Goal: Contribute content

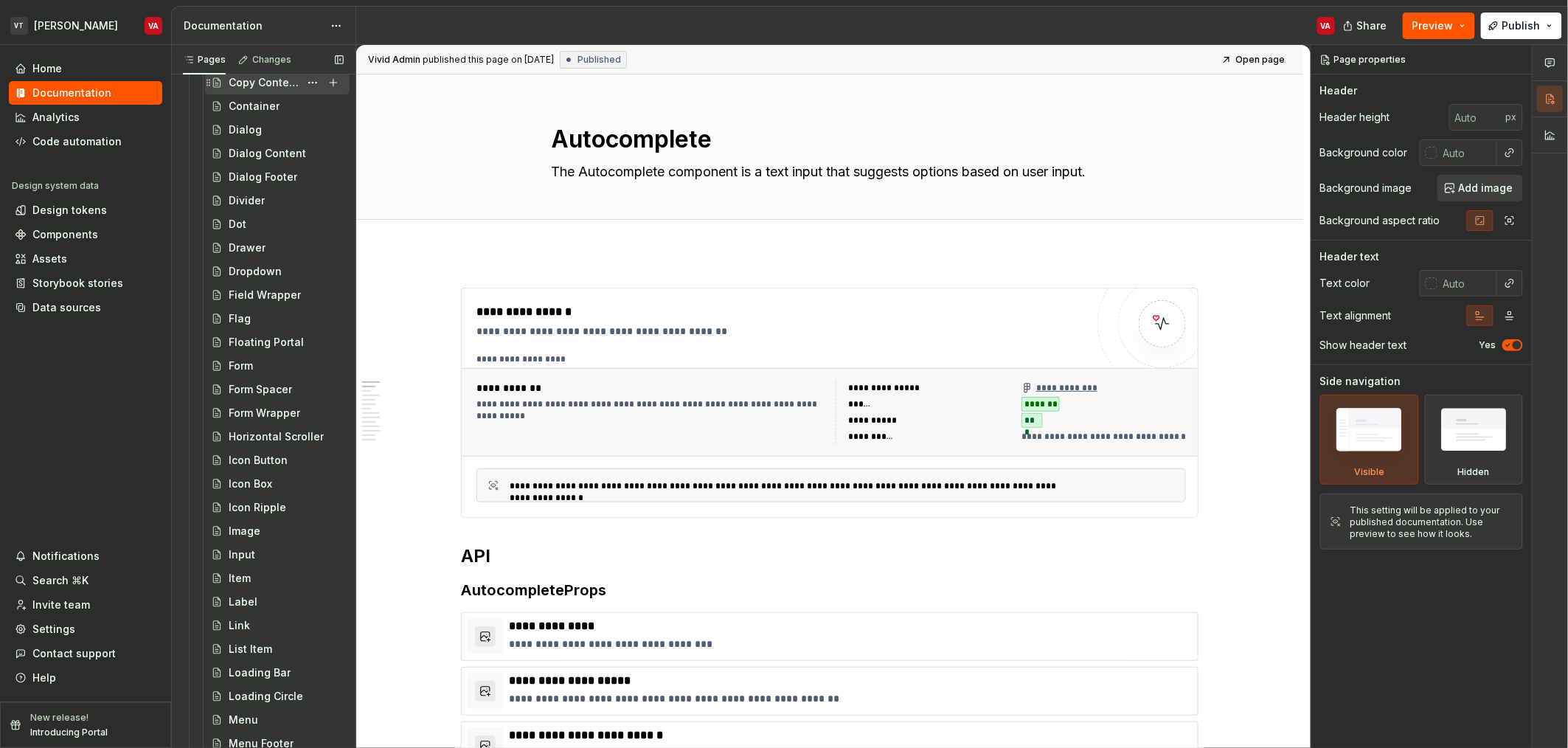
scroll to position [1536, 0]
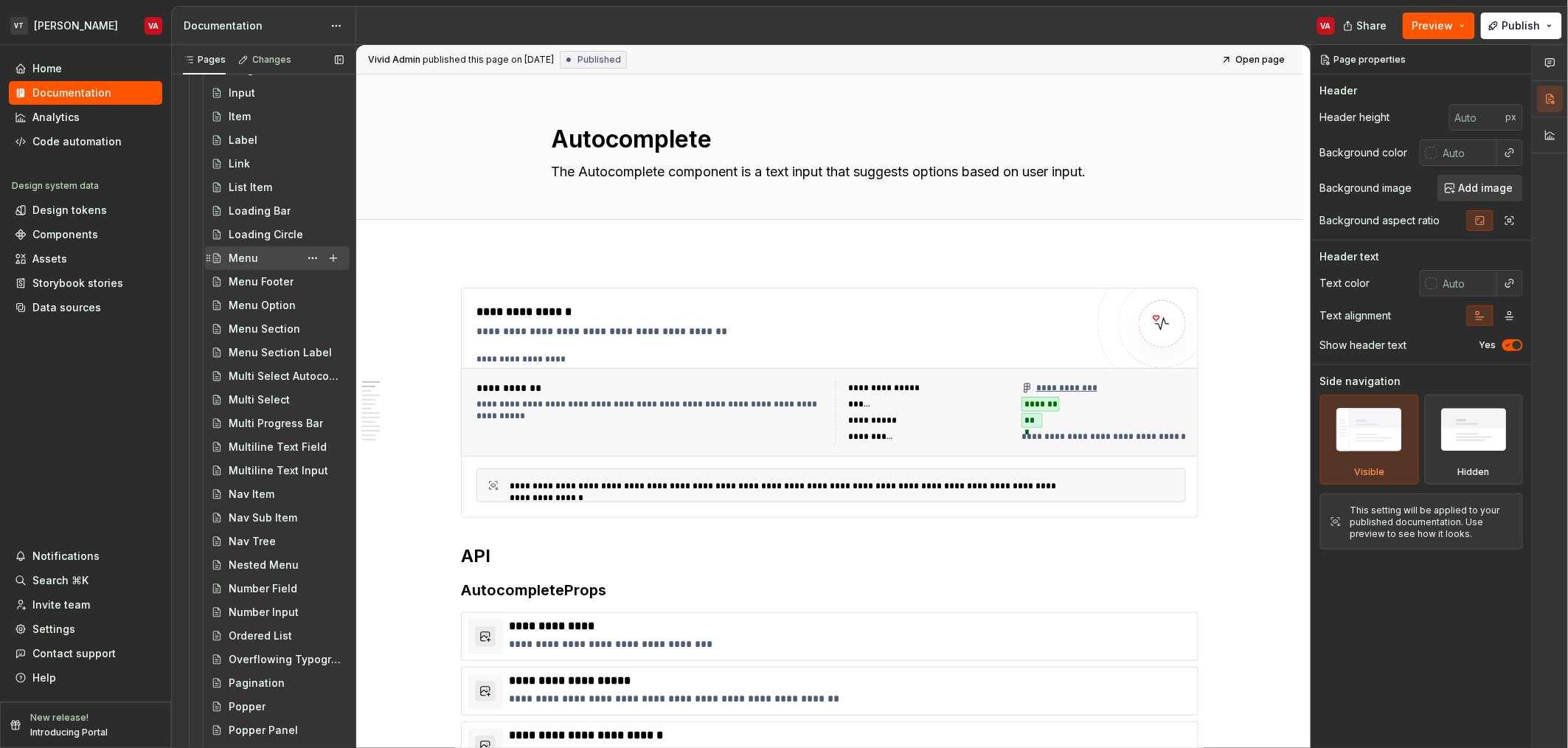
click at [261, 254] on div "Menu" at bounding box center [286, 258] width 115 height 20
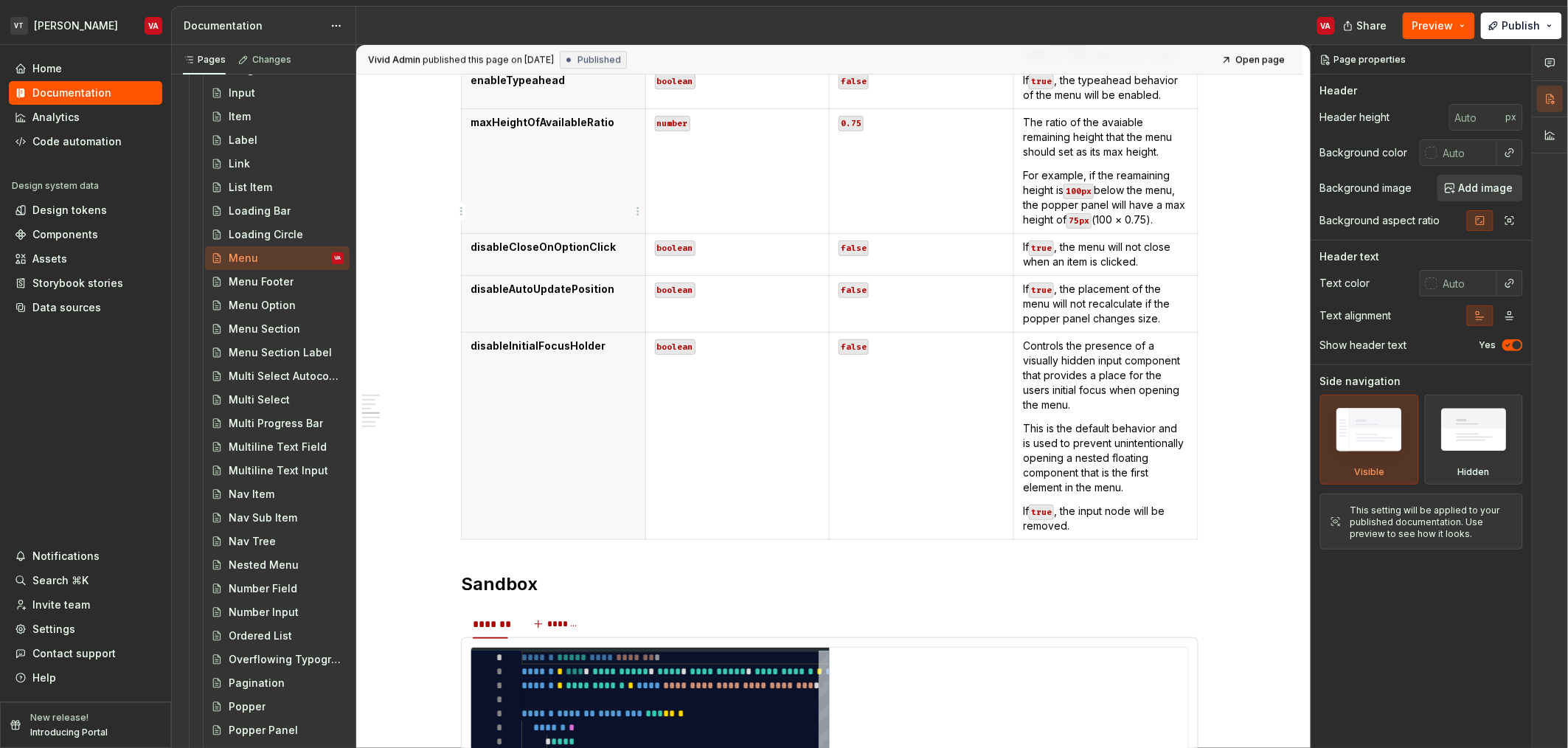
scroll to position [1720, 0]
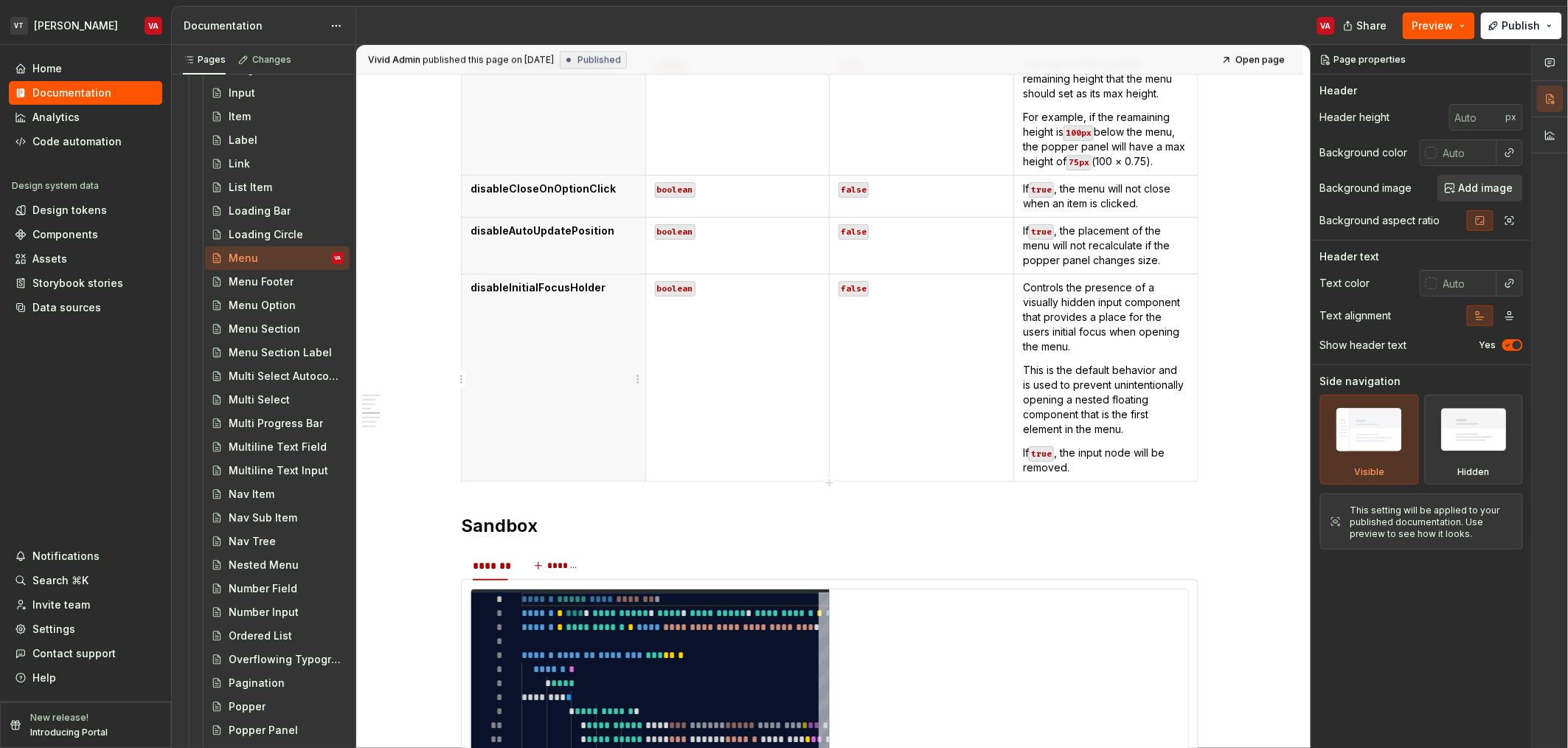
click at [510, 394] on th "disableInitialFocusHolder" at bounding box center [554, 377] width 184 height 207
type textarea "*"
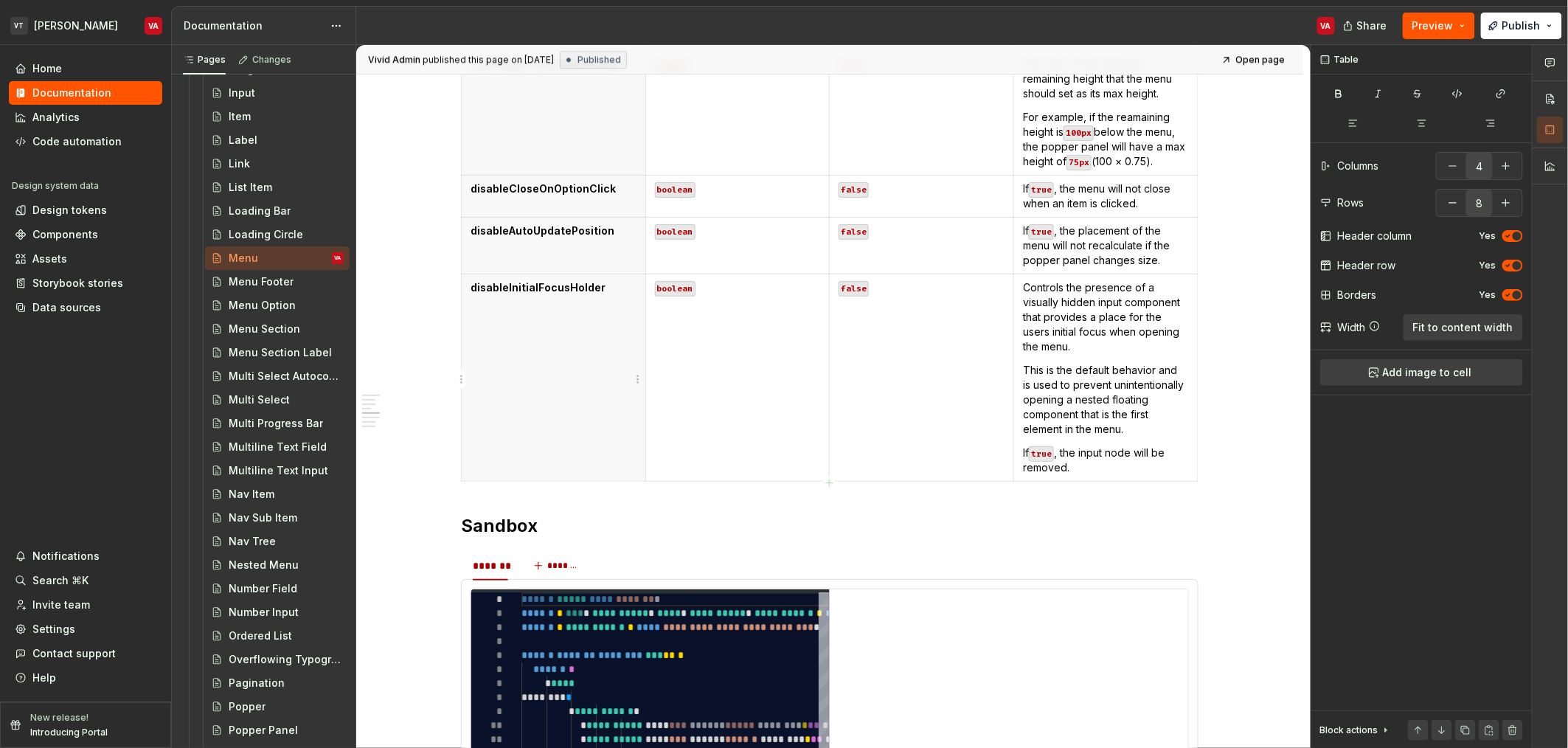
click at [580, 432] on th "disableInitialFocusHolder" at bounding box center [554, 377] width 184 height 207
click at [459, 381] on html "VT Minerva VA Home Documentation Analytics Code automation Design system data D…" at bounding box center [784, 374] width 1568 height 748
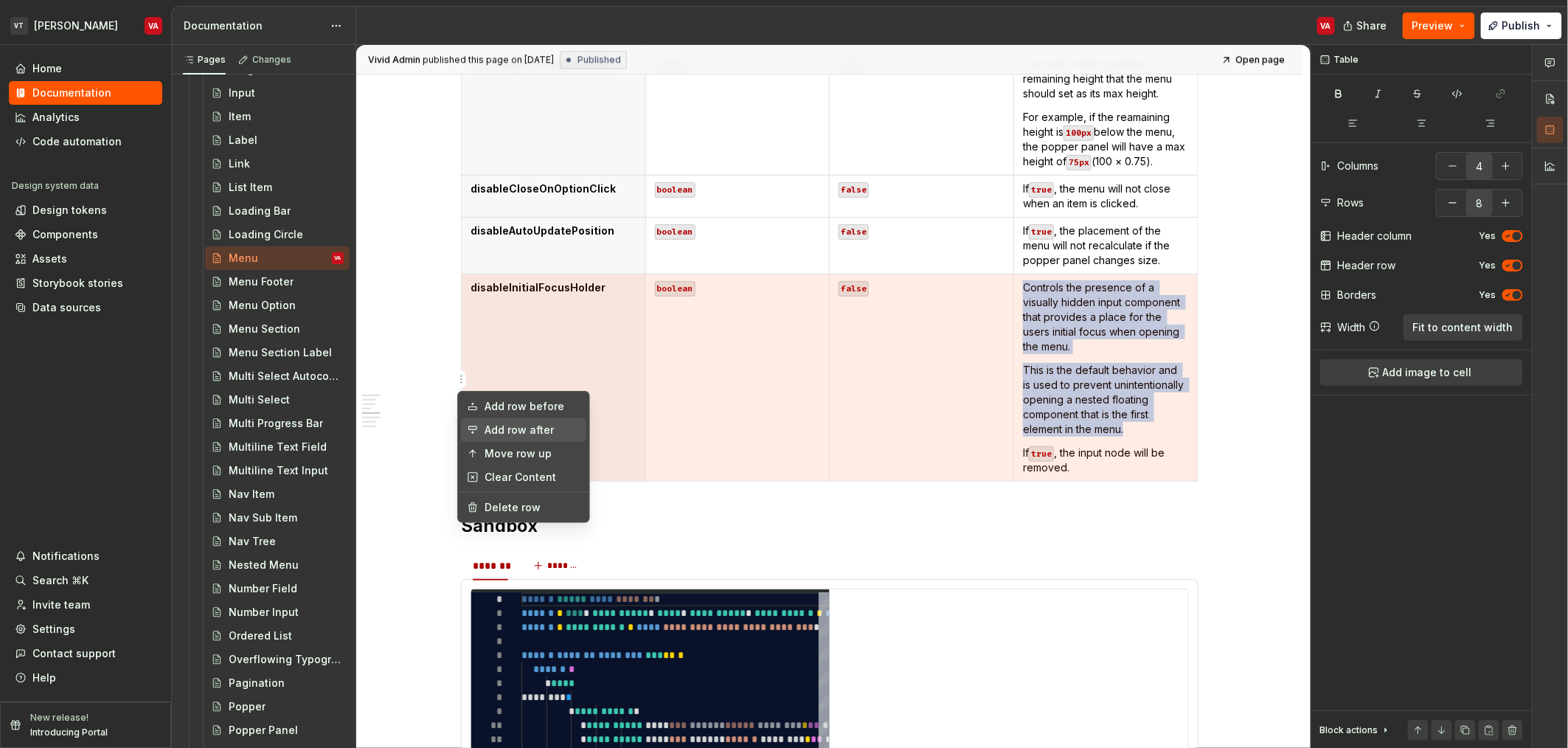
click at [522, 426] on div "Add row after" at bounding box center [532, 429] width 96 height 14
type input "9"
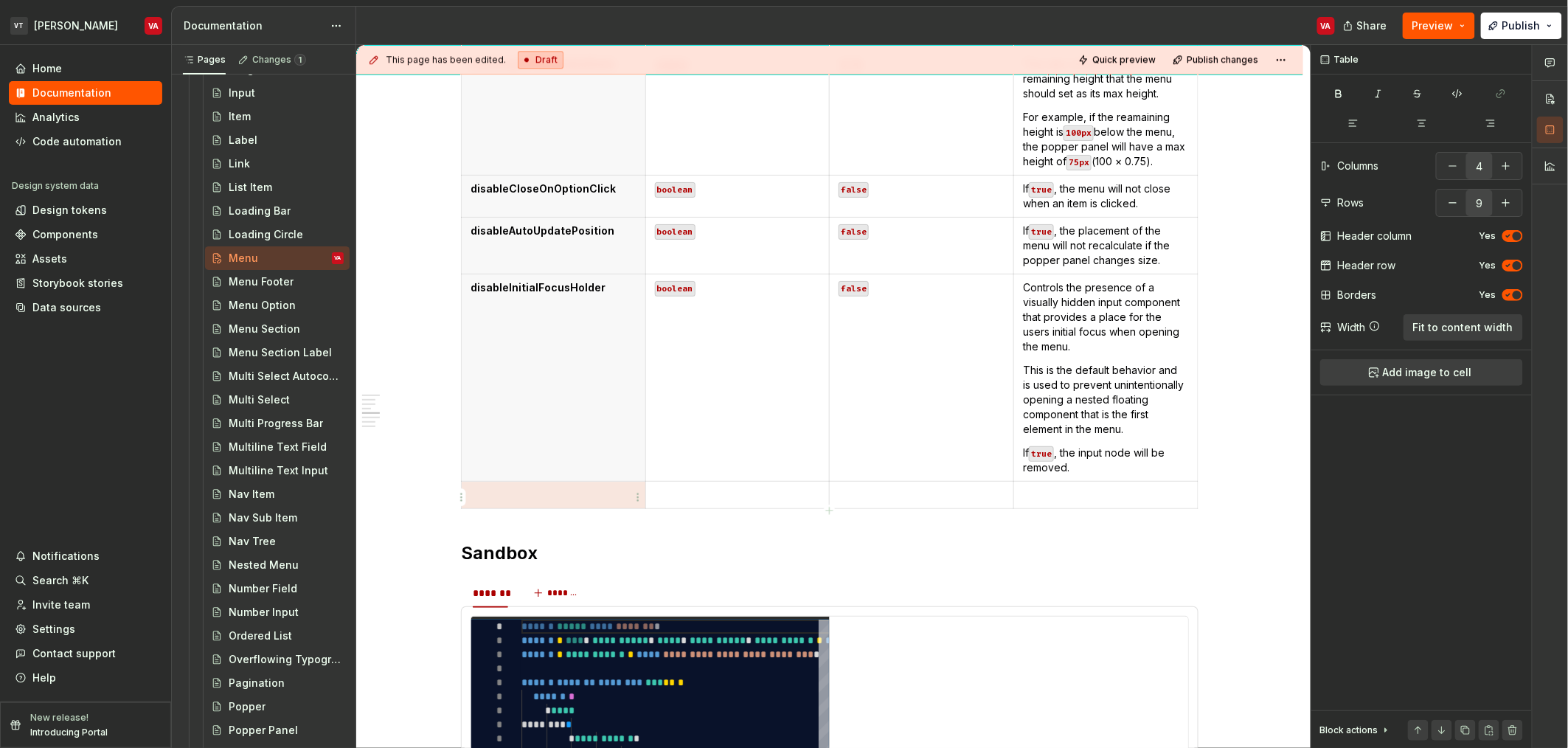
click at [556, 490] on p at bounding box center [554, 494] width 166 height 14
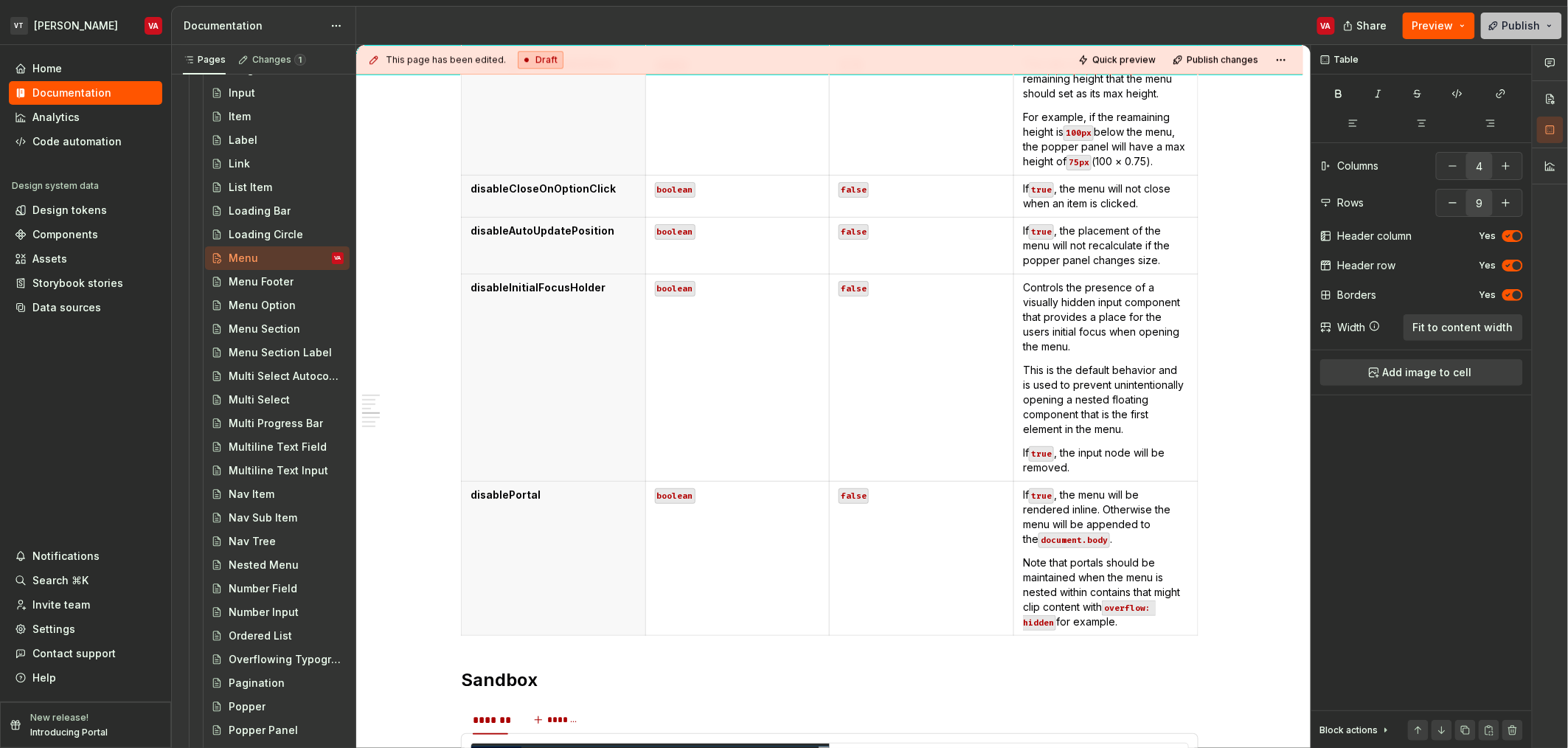
click at [1490, 32] on button "Publish" at bounding box center [1521, 26] width 81 height 26
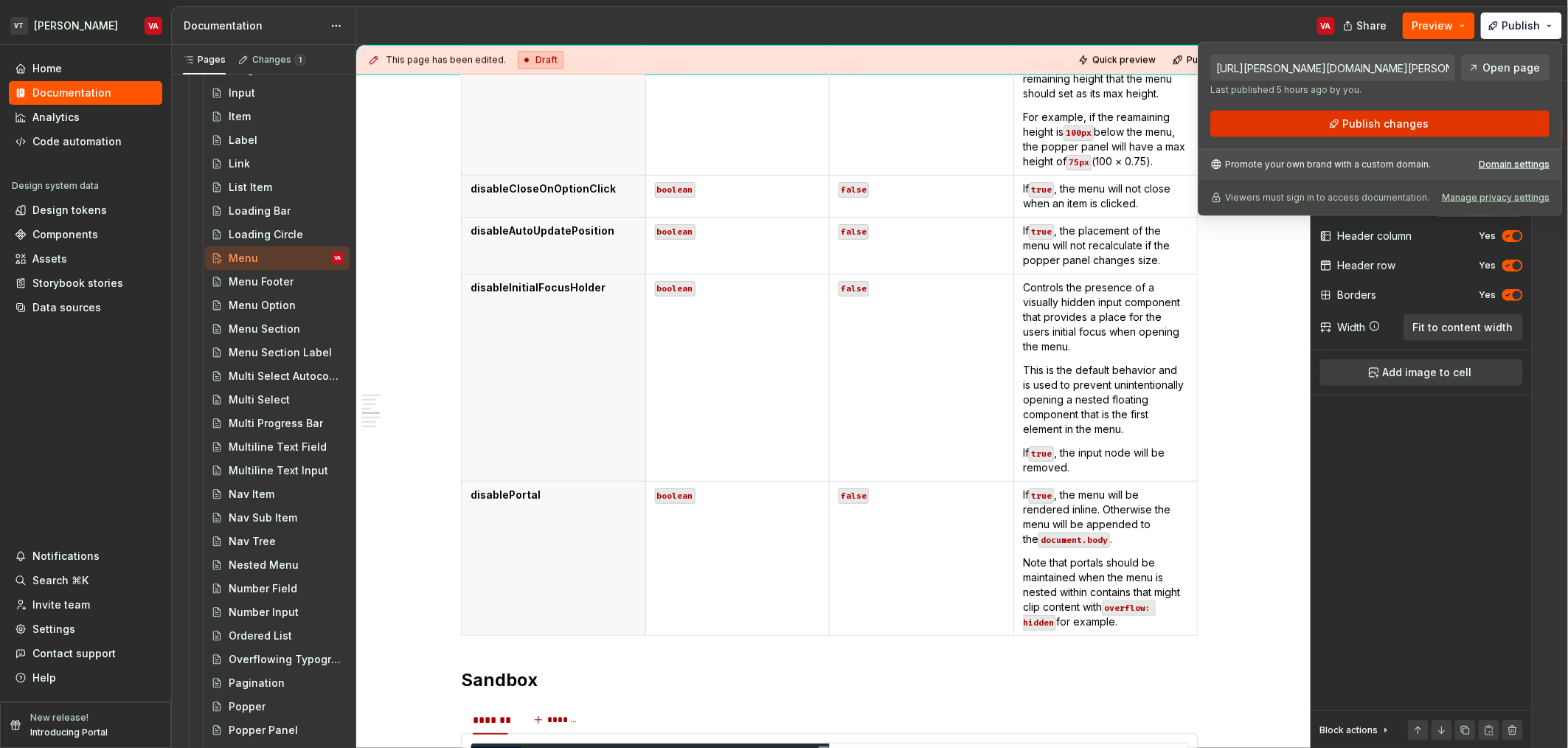
click at [1319, 119] on button "Publish changes" at bounding box center [1380, 124] width 340 height 26
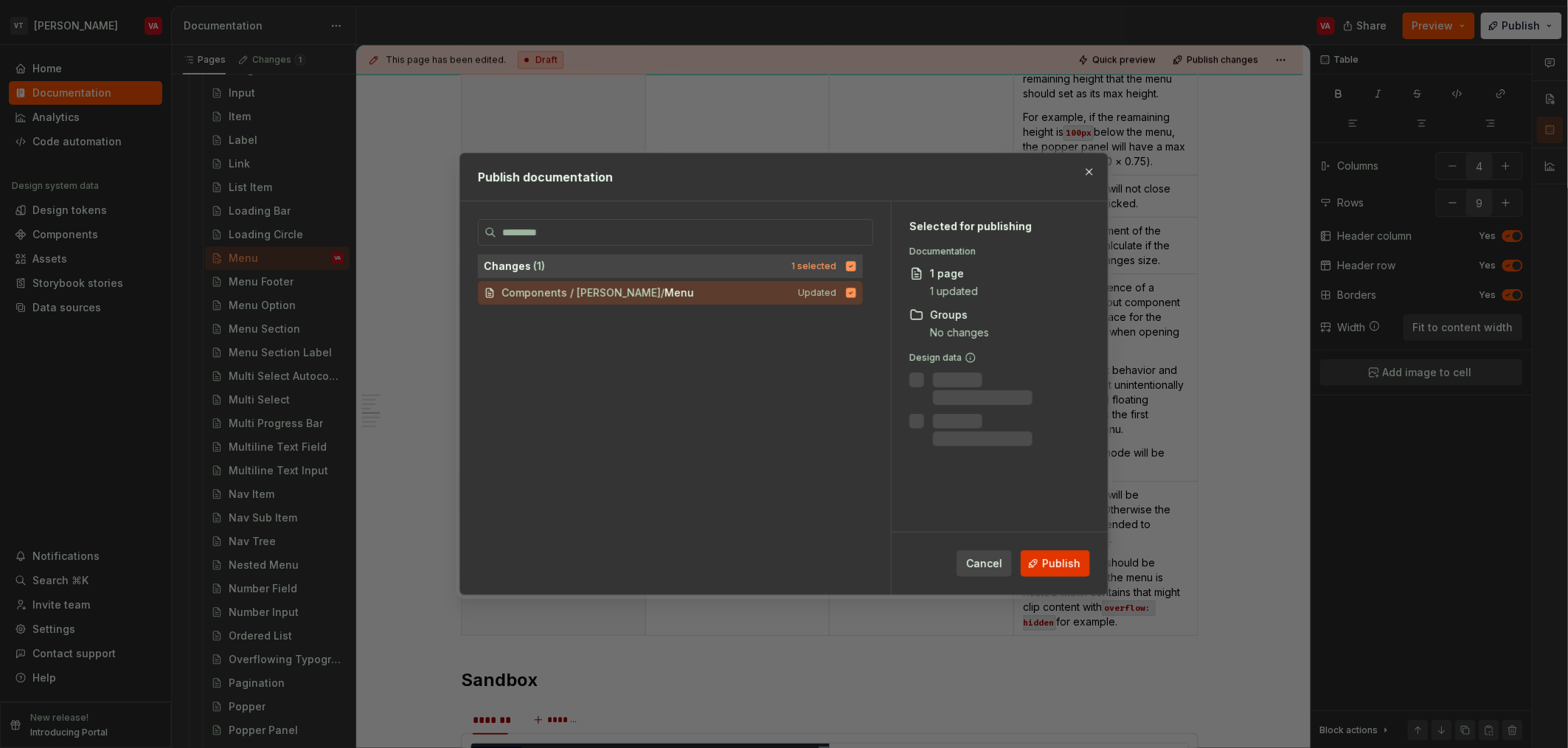
click at [1071, 562] on span "Publish" at bounding box center [1060, 563] width 38 height 14
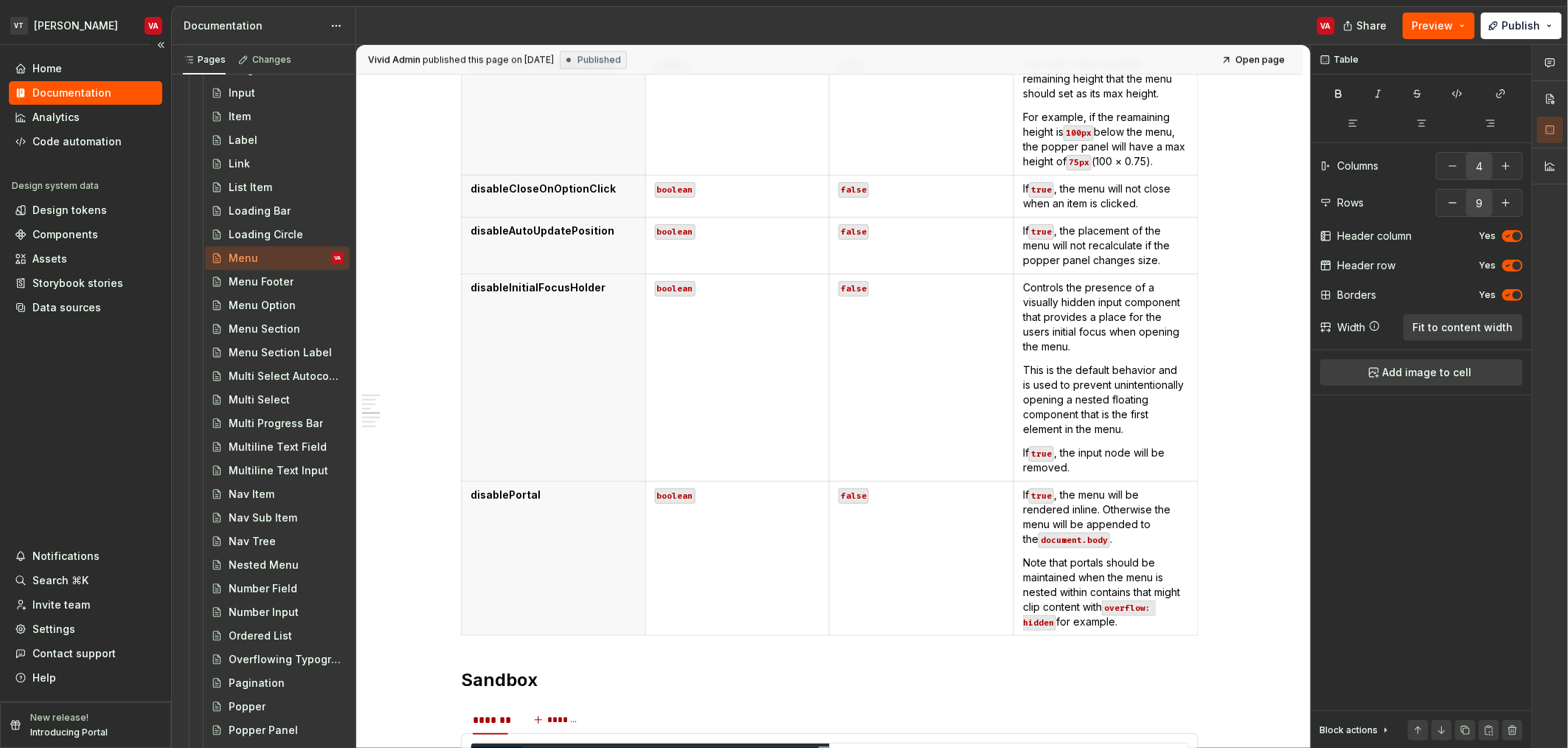
type textarea "*"
